Goal: Check status

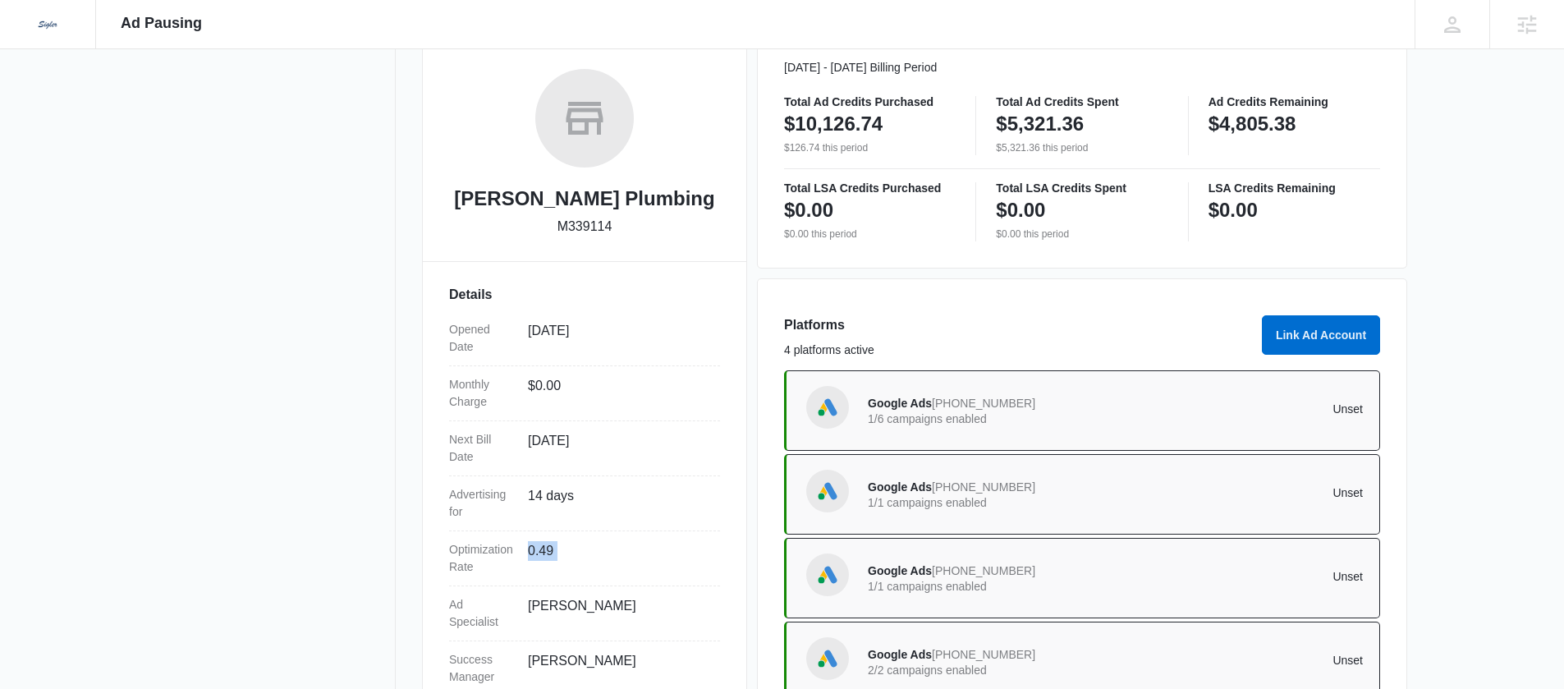
scroll to position [309, 0]
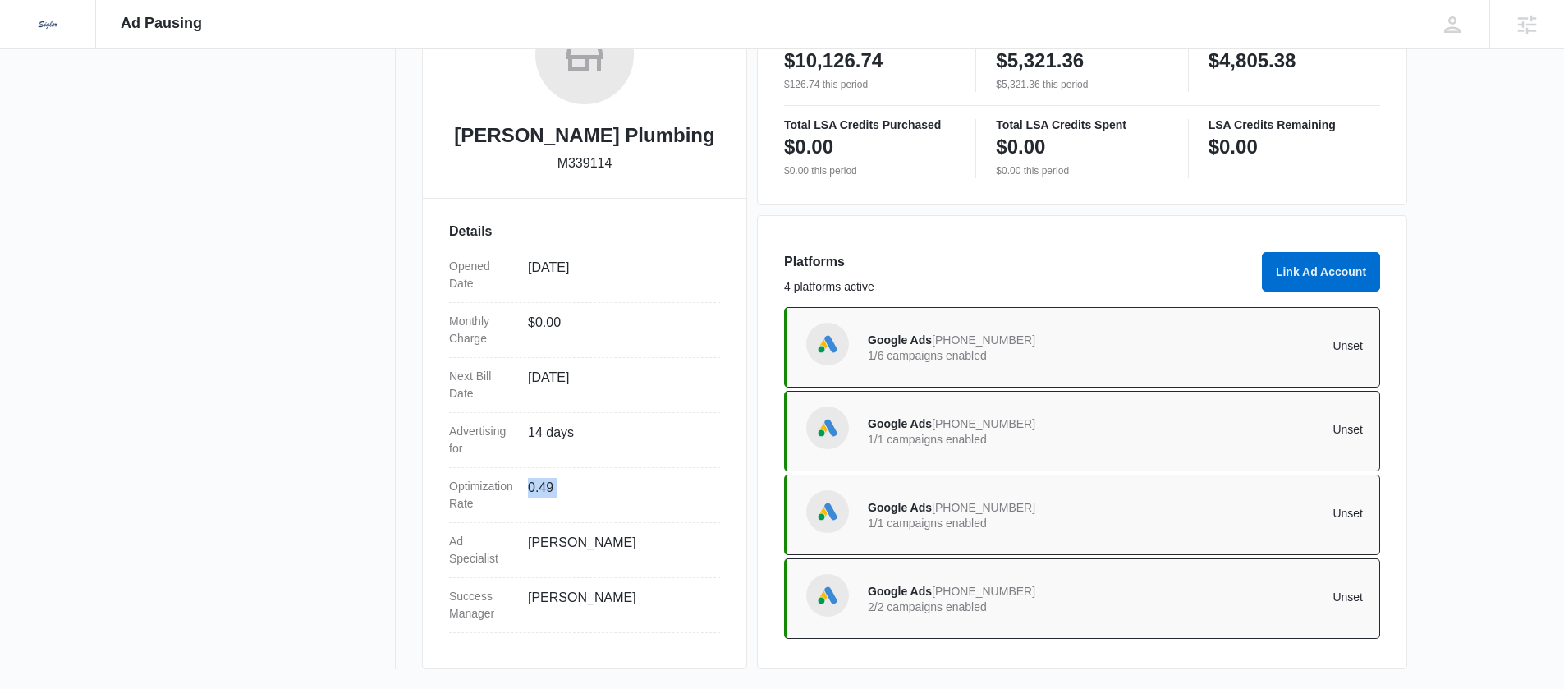
click at [918, 437] on p "1/1 campaigns enabled" at bounding box center [992, 439] width 248 height 11
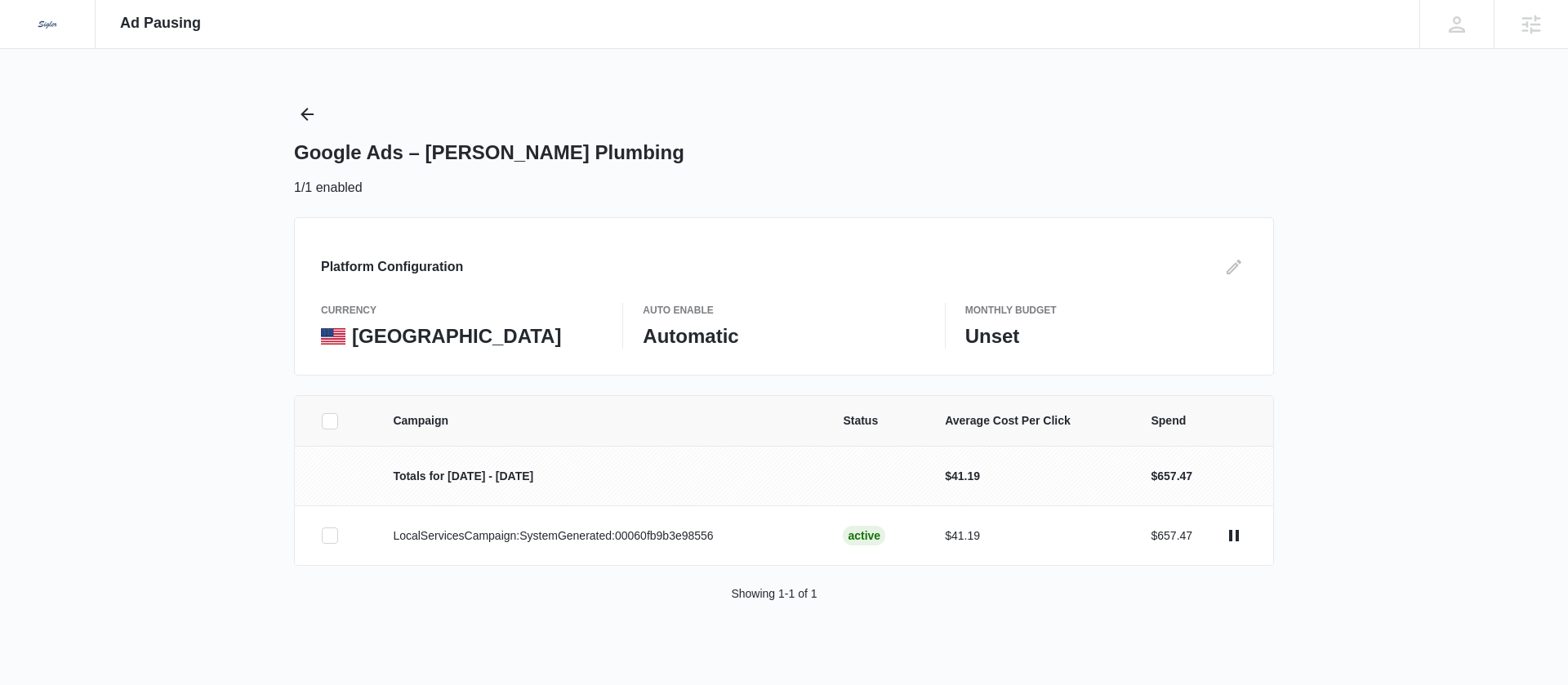
click at [467, 481] on p "Totals for [DATE] - [DATE]" at bounding box center [598, 476] width 411 height 17
click at [466, 481] on p "Totals for [DATE] - [DATE]" at bounding box center [598, 476] width 411 height 17
click at [473, 476] on p "Totals for [DATE] - [DATE]" at bounding box center [598, 476] width 411 height 17
drag, startPoint x: 475, startPoint y: 476, endPoint x: 435, endPoint y: 468, distance: 40.8
click at [435, 468] on p "Totals for [DATE] - [DATE]" at bounding box center [598, 476] width 411 height 17
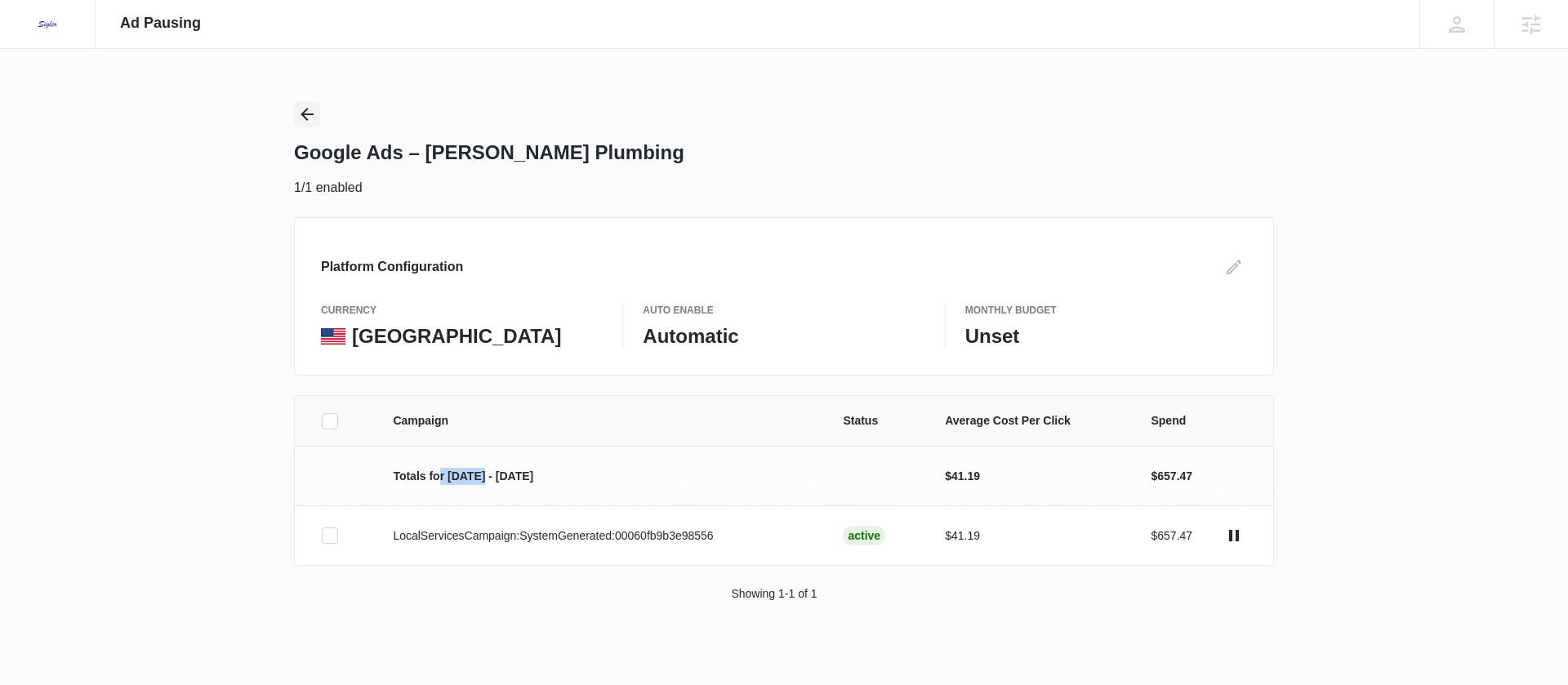
click at [308, 114] on icon "Back" at bounding box center [307, 114] width 20 height 20
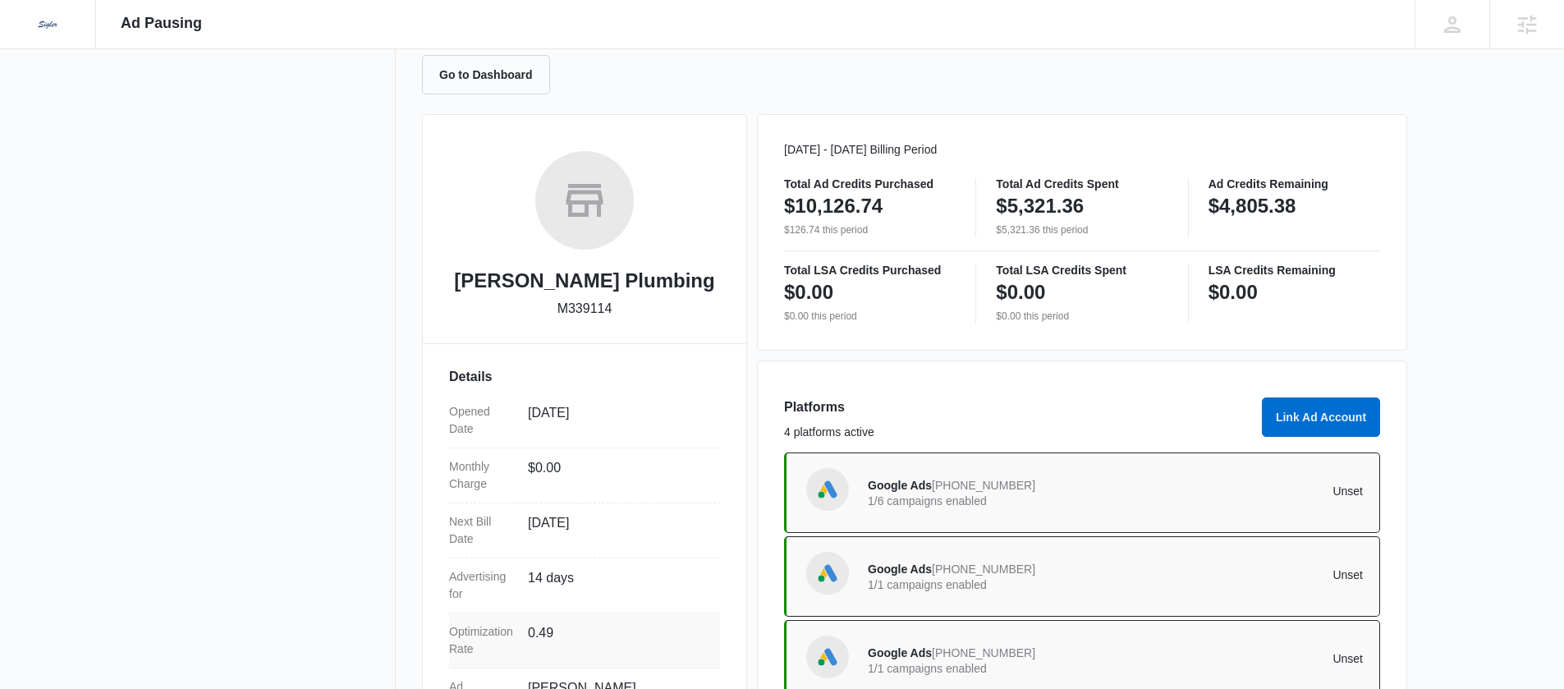
scroll to position [309, 0]
